Goal: Transaction & Acquisition: Purchase product/service

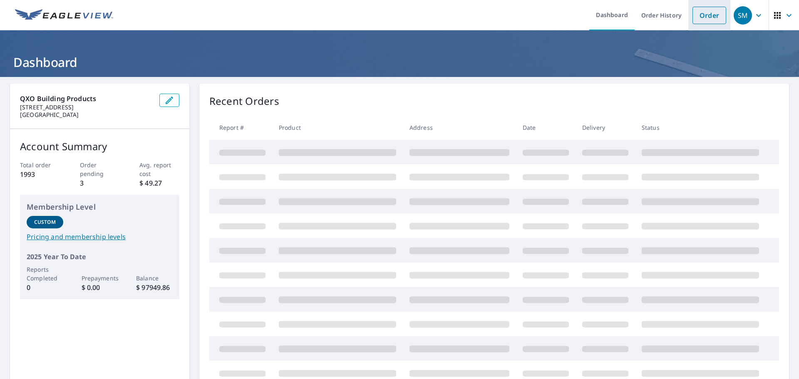
click at [700, 16] on link "Order" at bounding box center [710, 15] width 34 height 17
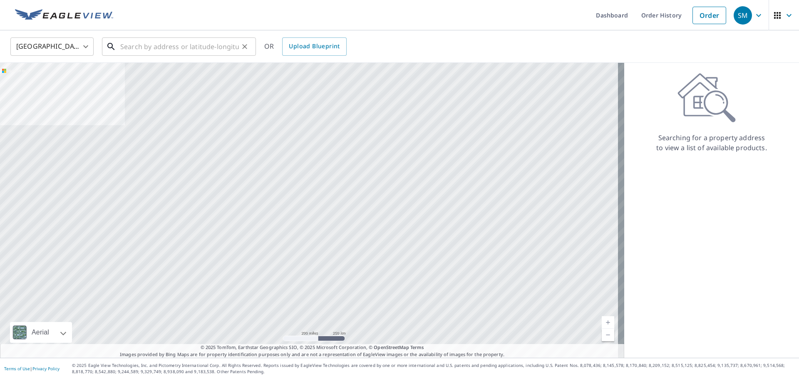
click at [152, 47] on input "text" at bounding box center [179, 46] width 119 height 23
click at [165, 53] on input "text" at bounding box center [179, 46] width 119 height 23
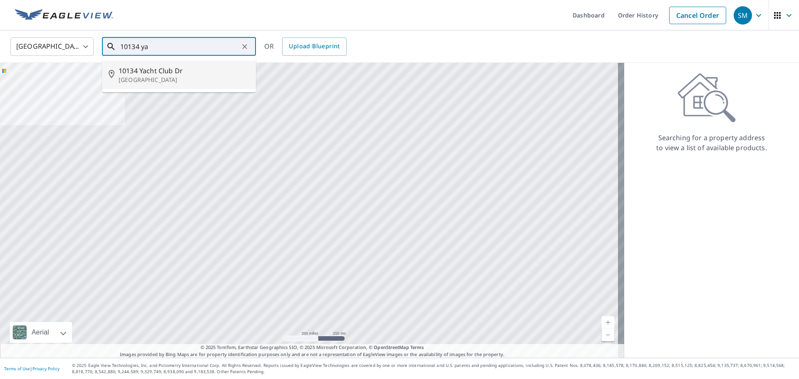
click at [153, 73] on span "10134 Yacht Club Dr" at bounding box center [184, 71] width 131 height 10
type input "[STREET_ADDRESS]"
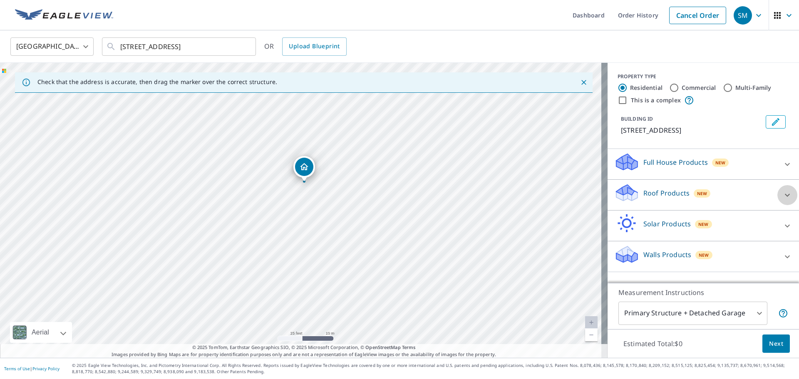
click at [783, 200] on icon at bounding box center [788, 195] width 10 height 10
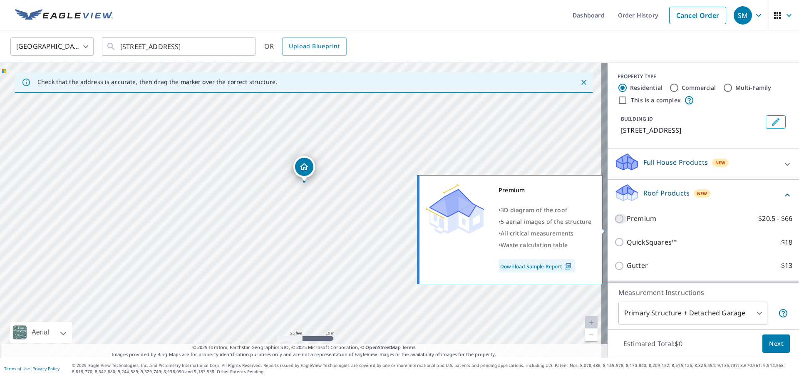
click at [615, 224] on input "Premium $20.5 - $66" at bounding box center [621, 219] width 12 height 10
checkbox input "true"
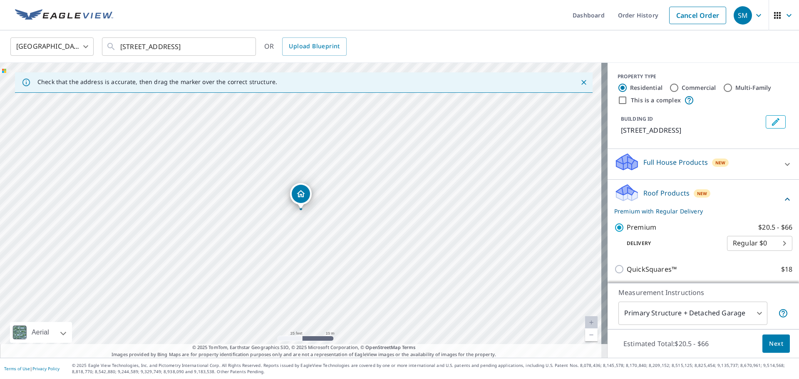
click at [775, 348] on span "Next" at bounding box center [776, 344] width 14 height 10
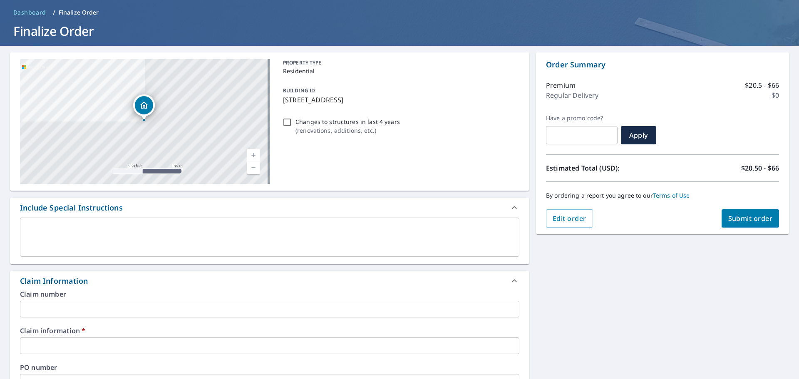
scroll to position [83, 0]
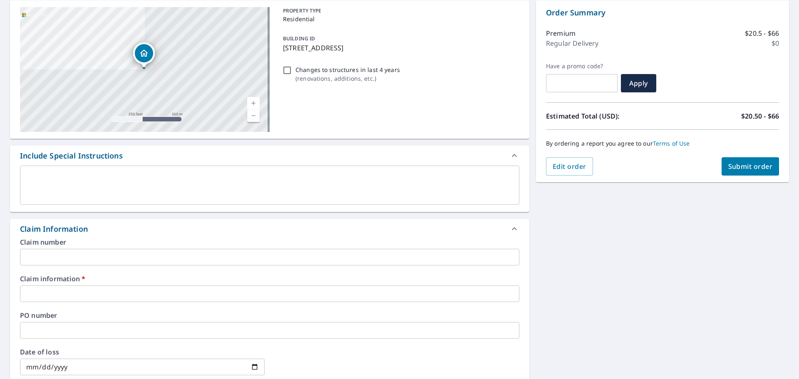
click at [59, 296] on input "text" at bounding box center [270, 294] width 500 height 17
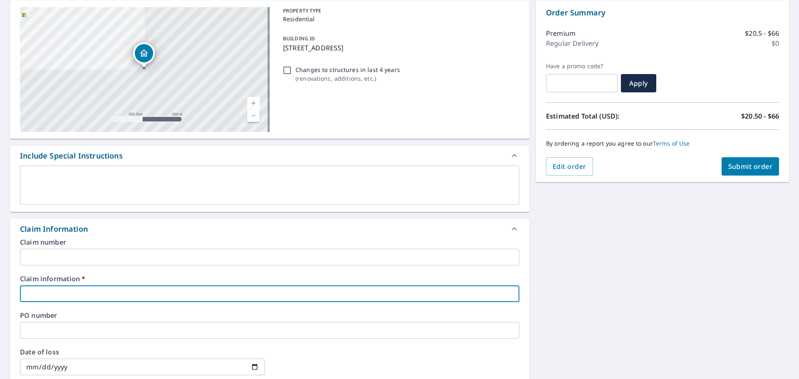
type input "4"
checkbox input "true"
type input "43"
checkbox input "true"
type input "430"
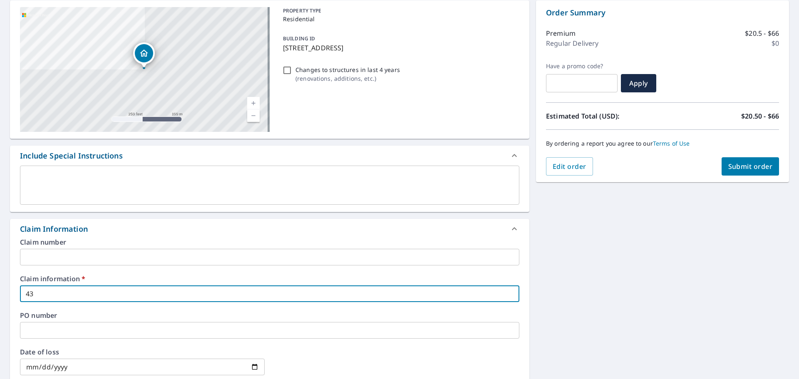
checkbox input "true"
type input "4308"
checkbox input "true"
type input "43085"
checkbox input "true"
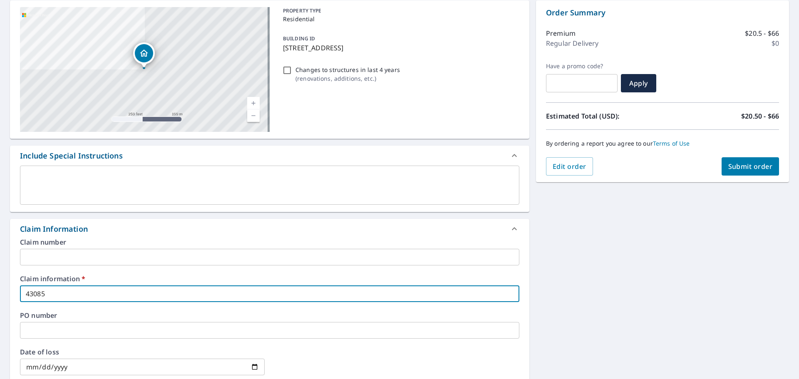
type input "430851"
checkbox input "true"
type input "430851"
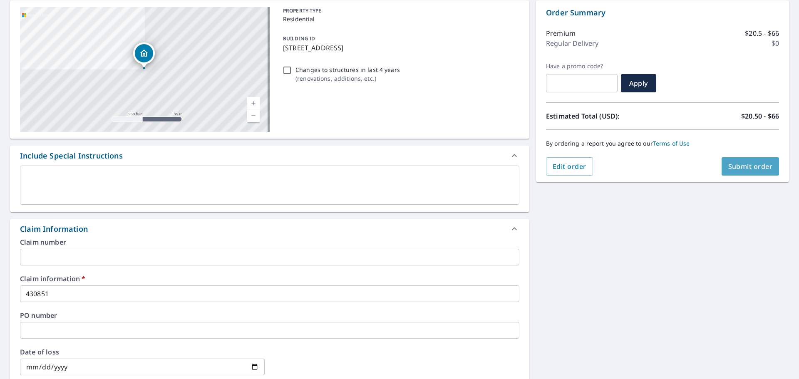
click at [747, 167] on span "Submit order" at bounding box center [751, 166] width 45 height 9
checkbox input "true"
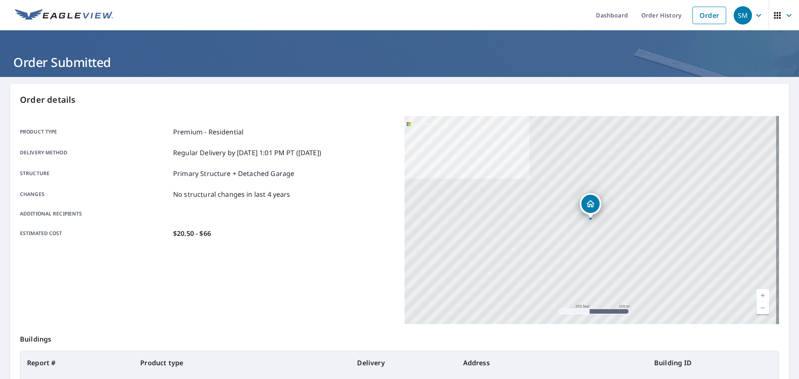
click at [739, 20] on div "SM" at bounding box center [743, 15] width 18 height 18
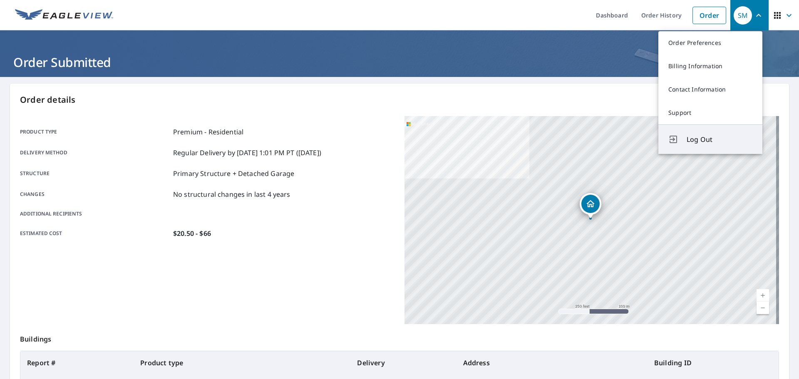
click at [699, 141] on span "Log Out" at bounding box center [720, 139] width 66 height 10
